Goal: Transaction & Acquisition: Download file/media

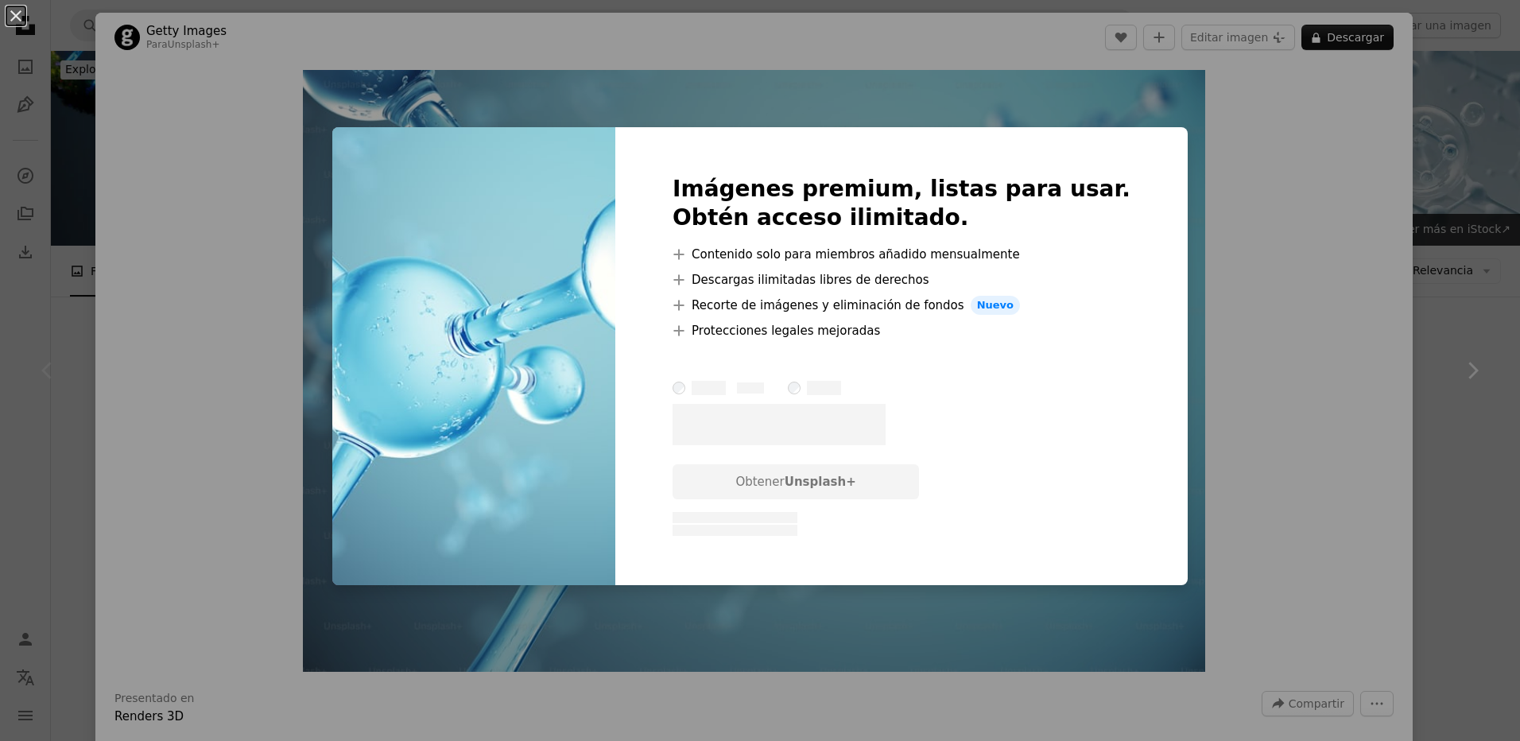
scroll to position [238, 0]
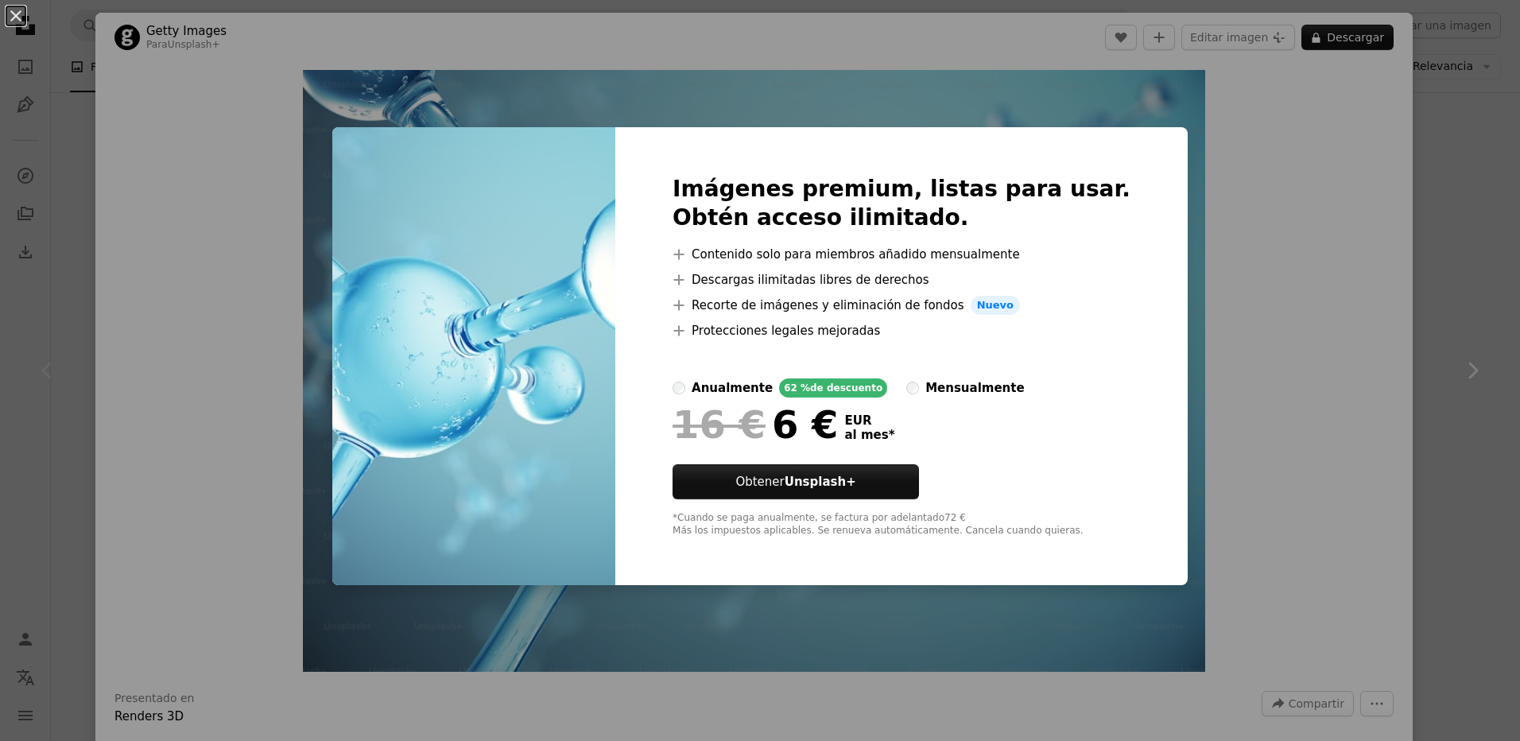
click at [507, 65] on div "An X shape Imágenes premium, listas para usar. Obtén acceso ilimitado. A plus s…" at bounding box center [760, 370] width 1520 height 741
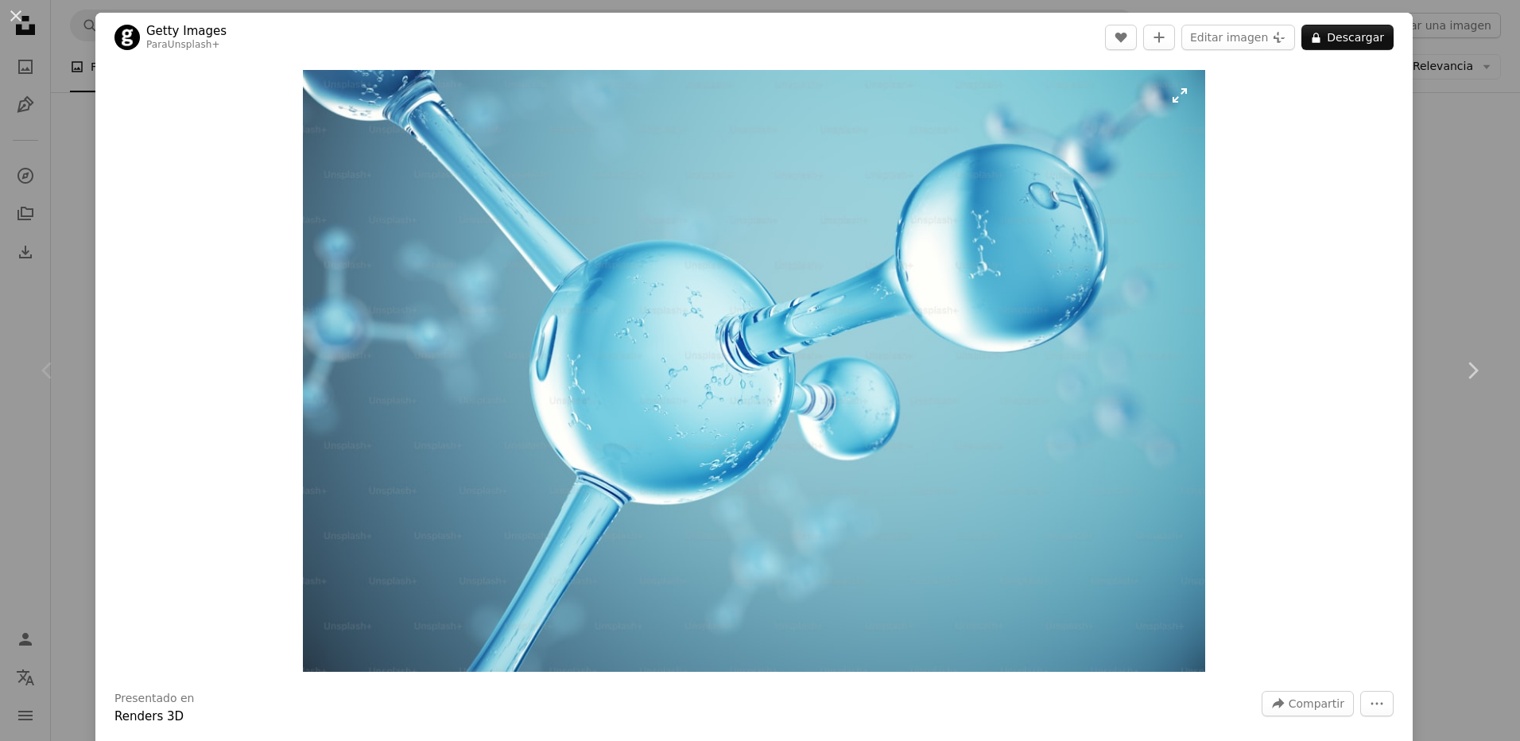
click at [1175, 98] on img "Ampliar en esta imagen" at bounding box center [754, 371] width 903 height 602
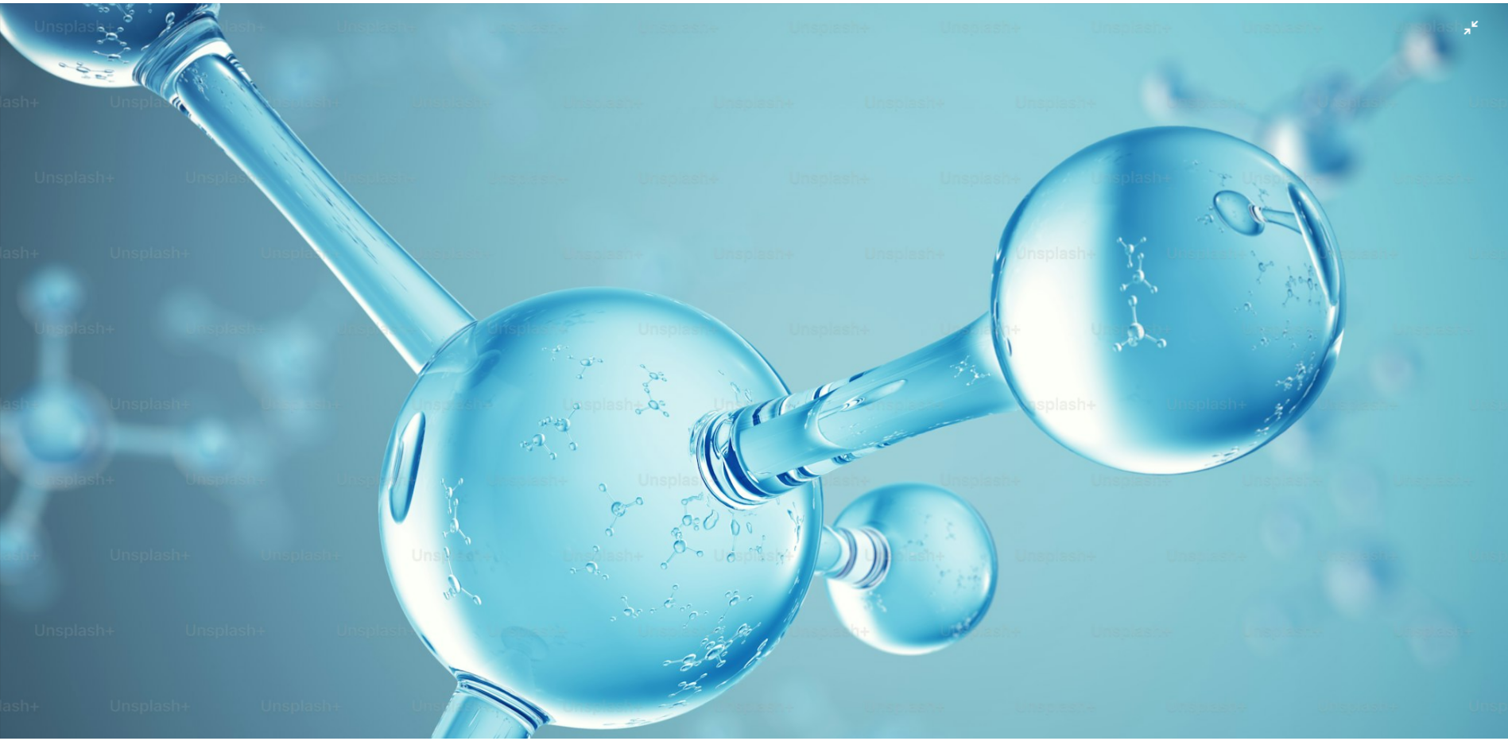
scroll to position [129, 0]
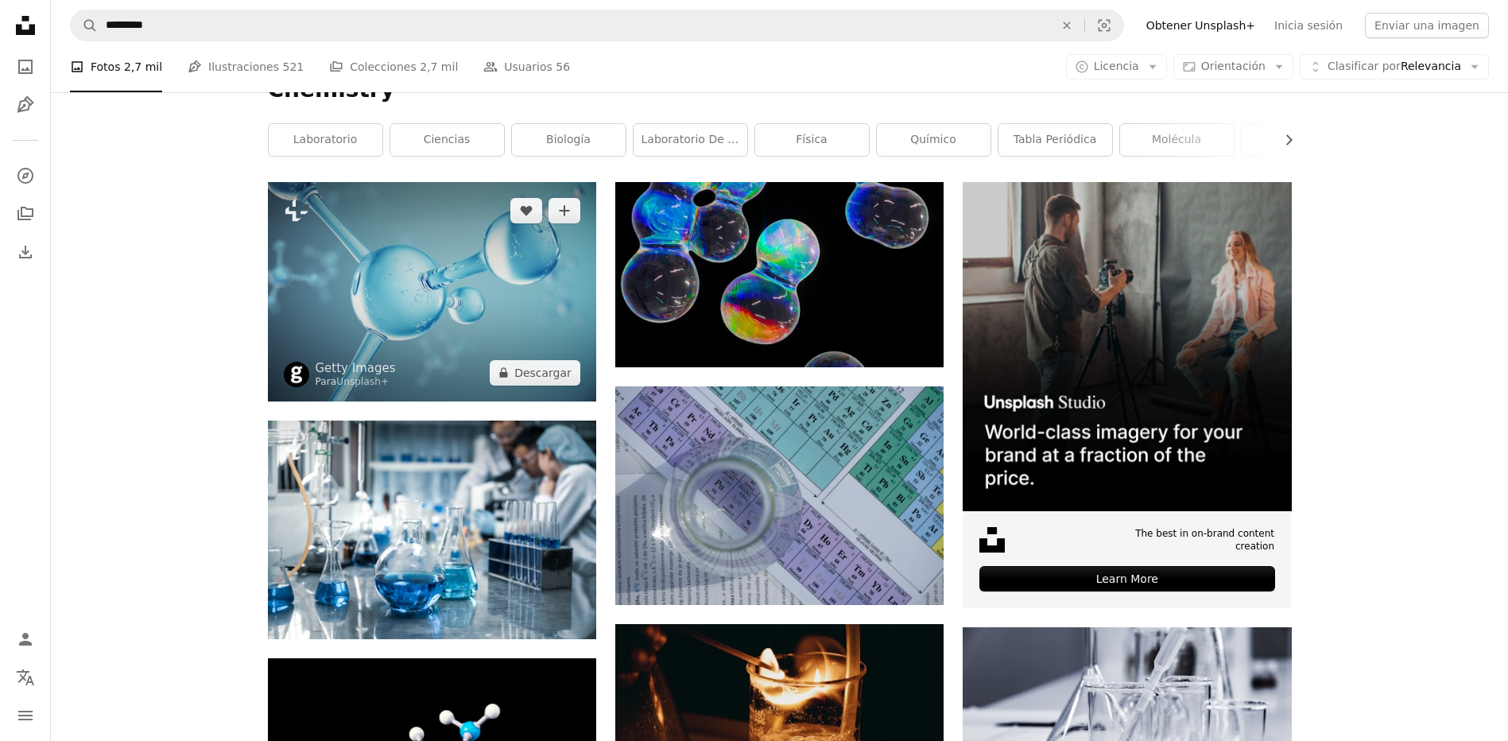
click at [467, 272] on img at bounding box center [432, 291] width 328 height 219
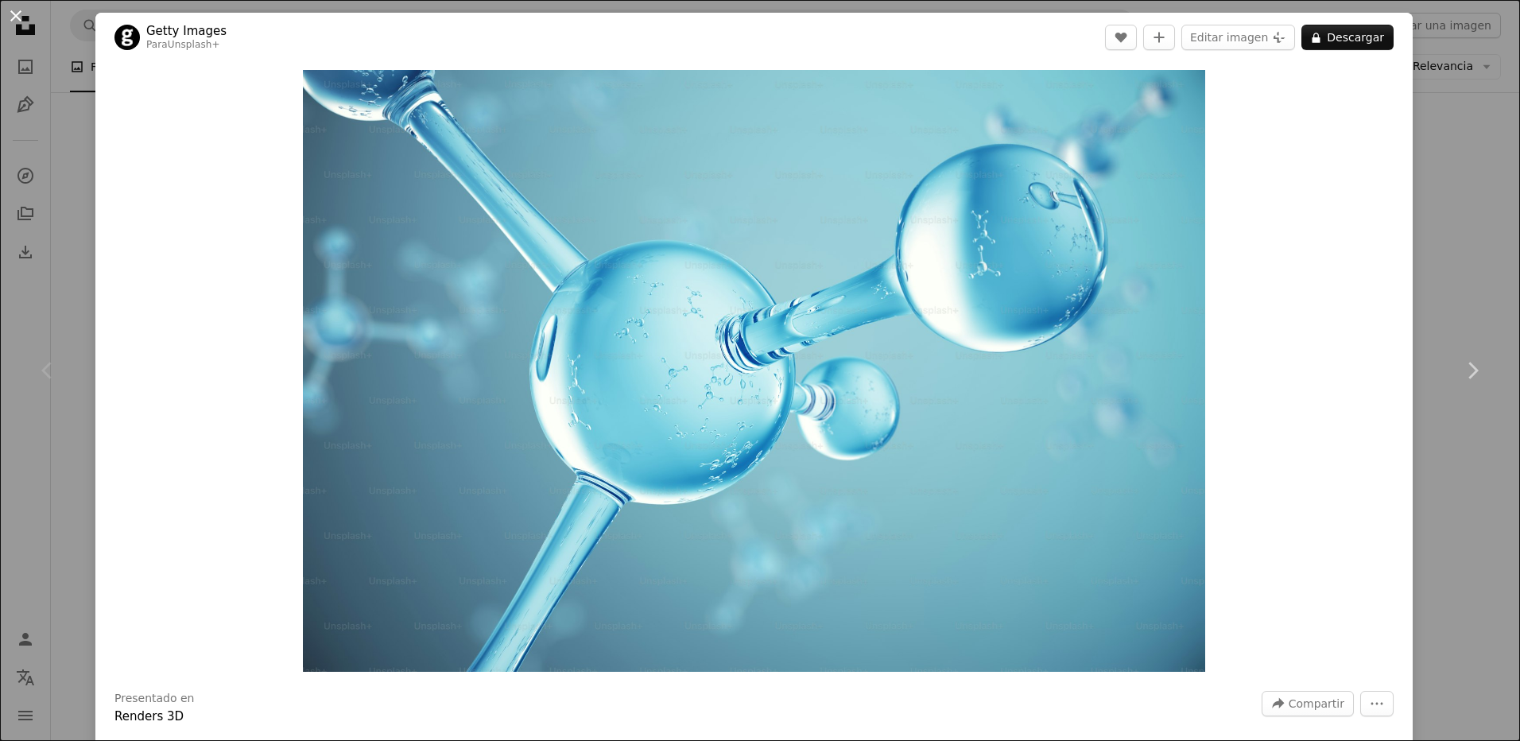
click at [18, 14] on button "An X shape" at bounding box center [15, 15] width 19 height 19
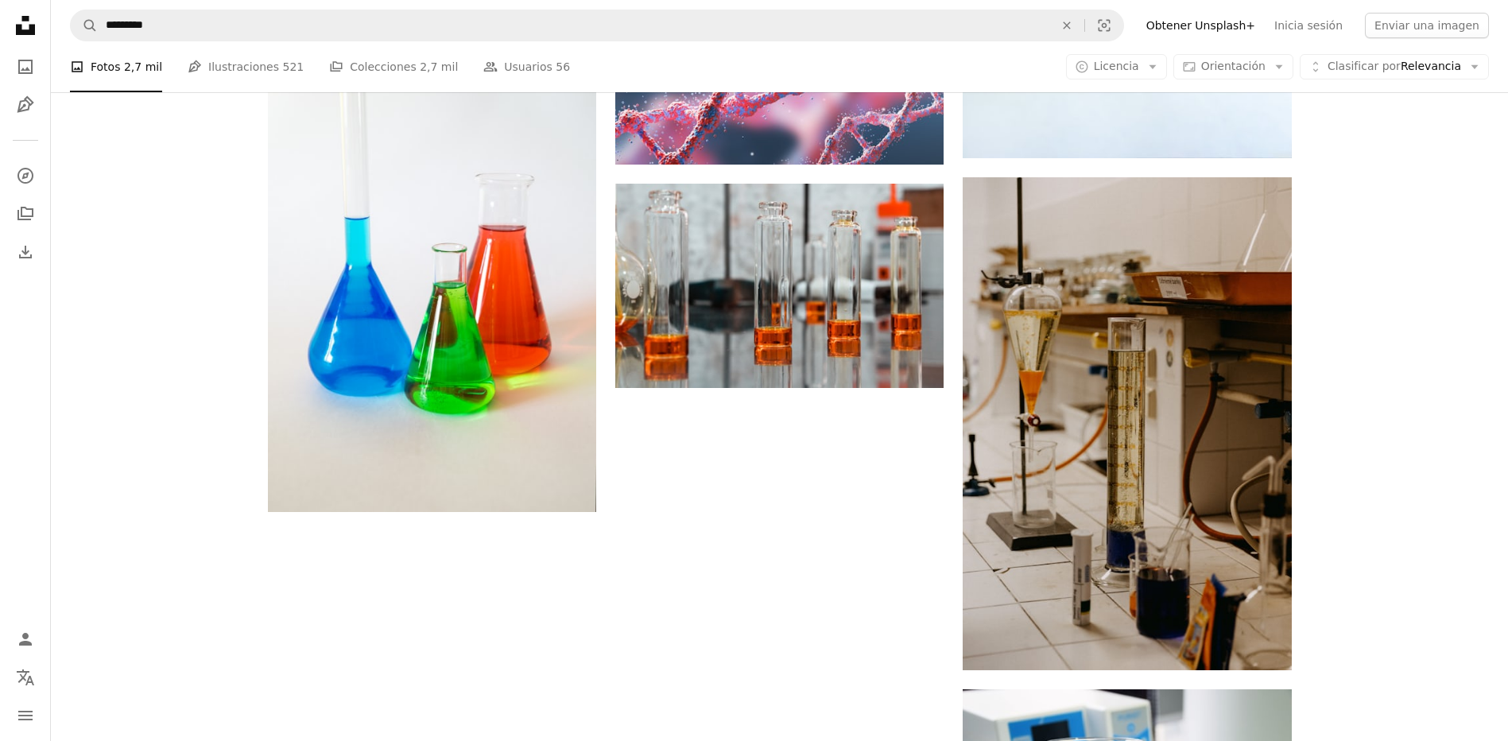
scroll to position [1907, 0]
